Goal: Transaction & Acquisition: Book appointment/travel/reservation

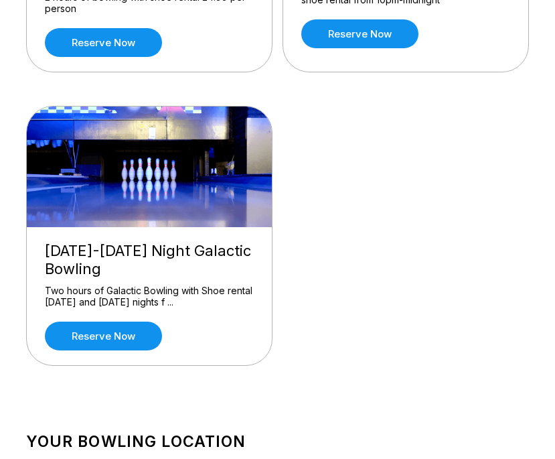
scroll to position [398, 0]
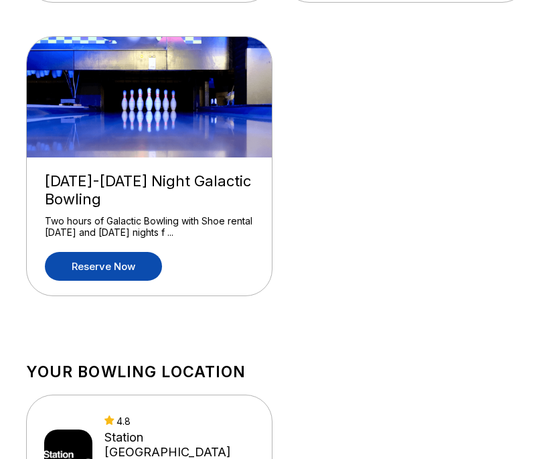
click at [123, 272] on link "Reserve now" at bounding box center [103, 266] width 117 height 29
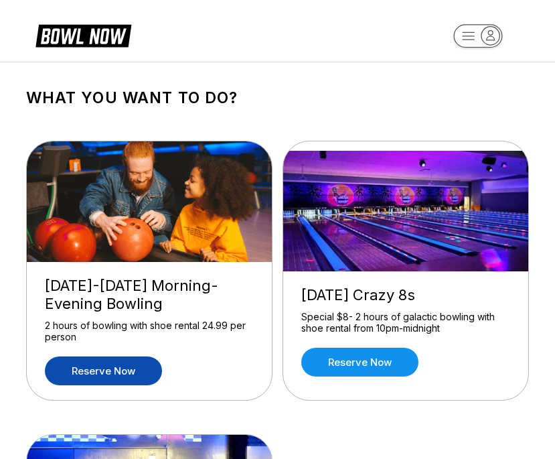
click at [146, 368] on link "Reserve now" at bounding box center [103, 370] width 117 height 29
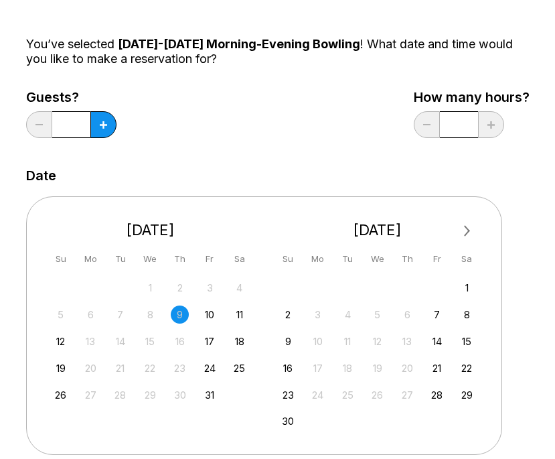
scroll to position [192, 0]
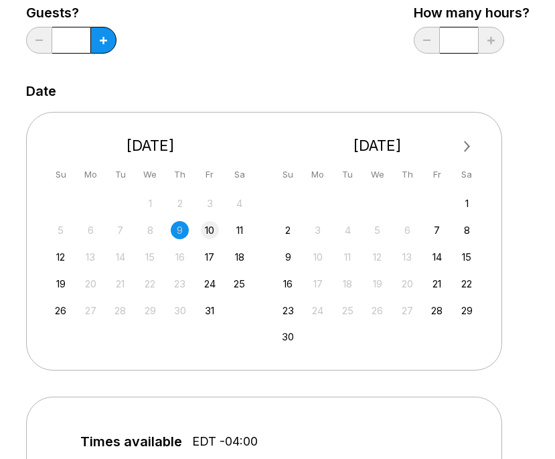
click at [211, 233] on div "10" at bounding box center [210, 230] width 18 height 18
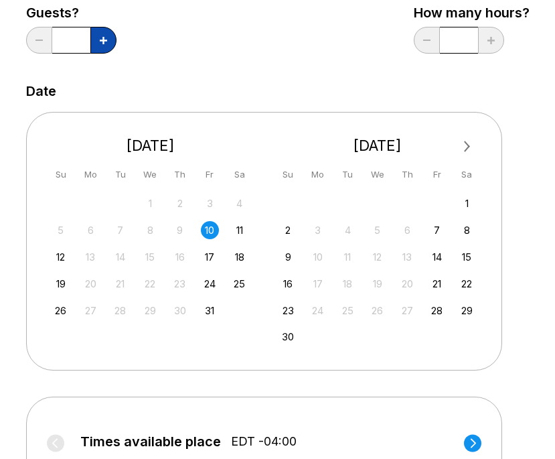
click at [104, 39] on icon at bounding box center [103, 40] width 7 height 7
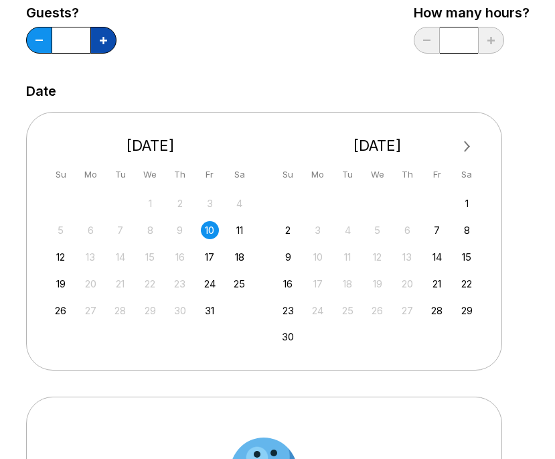
type input "*"
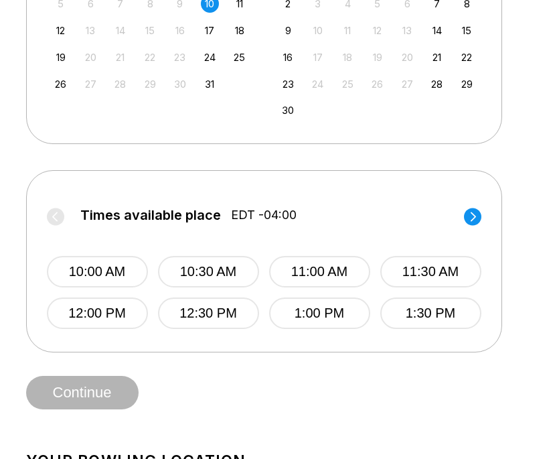
scroll to position [411, 0]
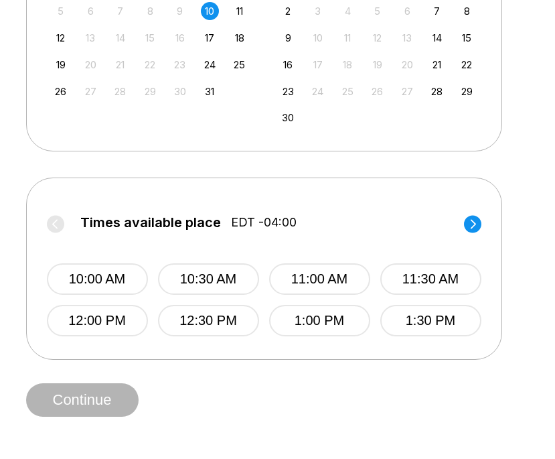
click at [474, 230] on circle at bounding box center [472, 223] width 17 height 17
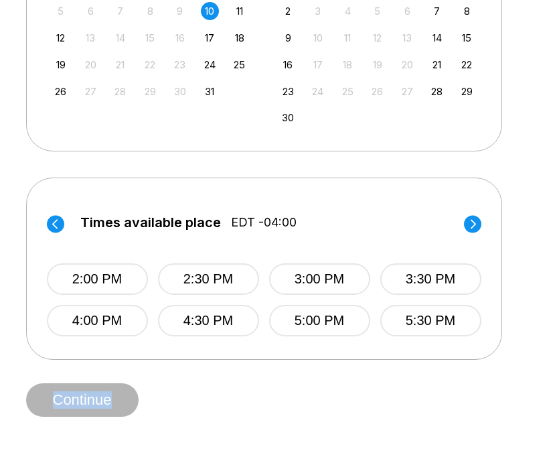
click at [474, 230] on circle at bounding box center [472, 223] width 17 height 17
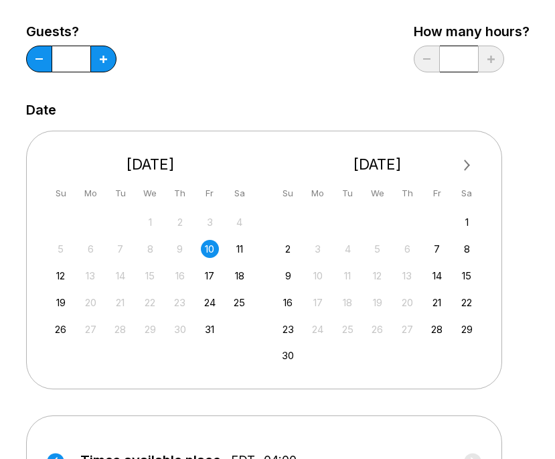
scroll to position [174, 0]
